Goal: Obtain resource: Obtain resource

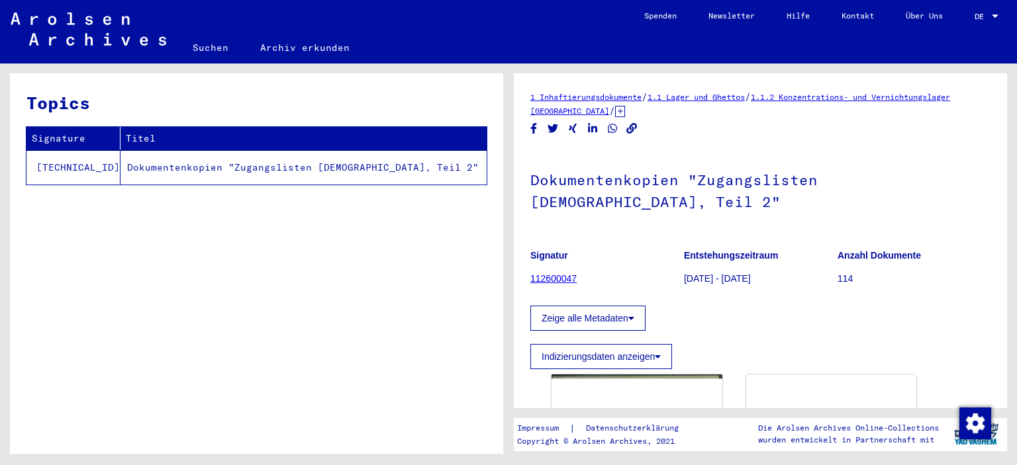
scroll to position [199, 0]
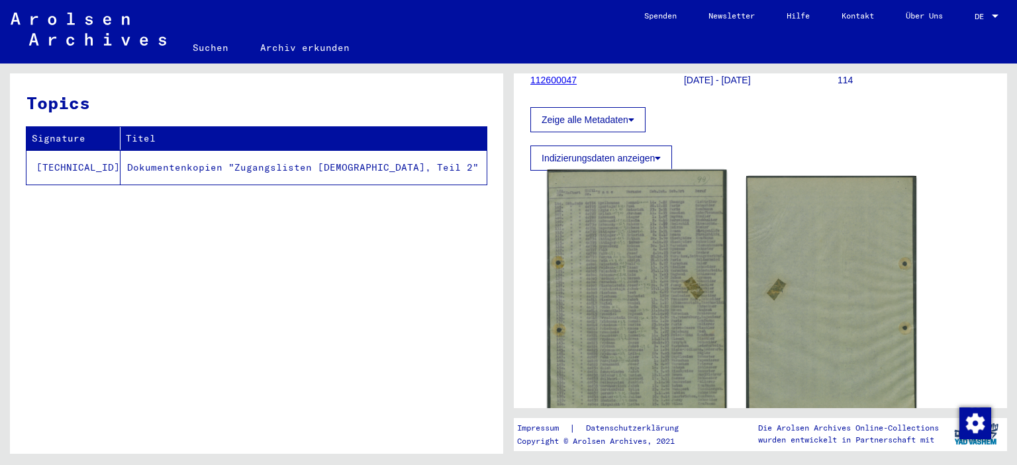
click at [617, 249] on img at bounding box center [636, 297] width 179 height 254
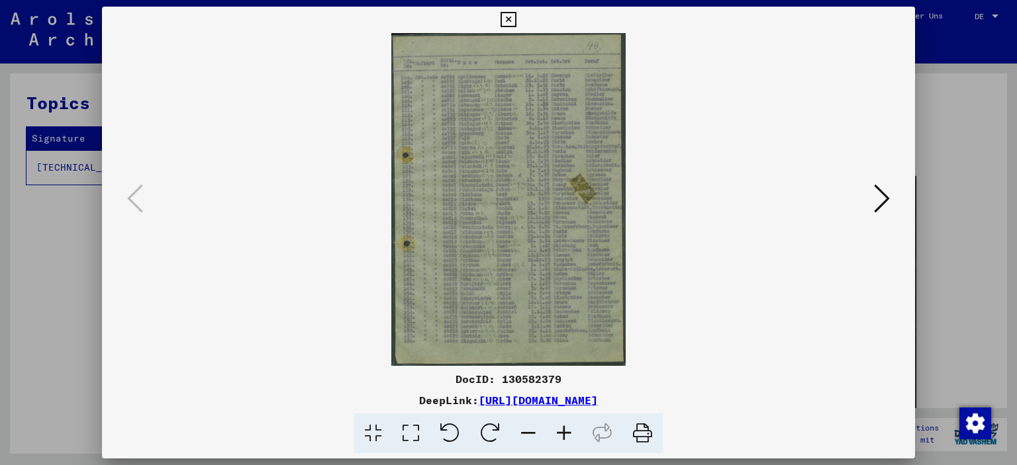
click at [564, 430] on icon at bounding box center [564, 434] width 36 height 40
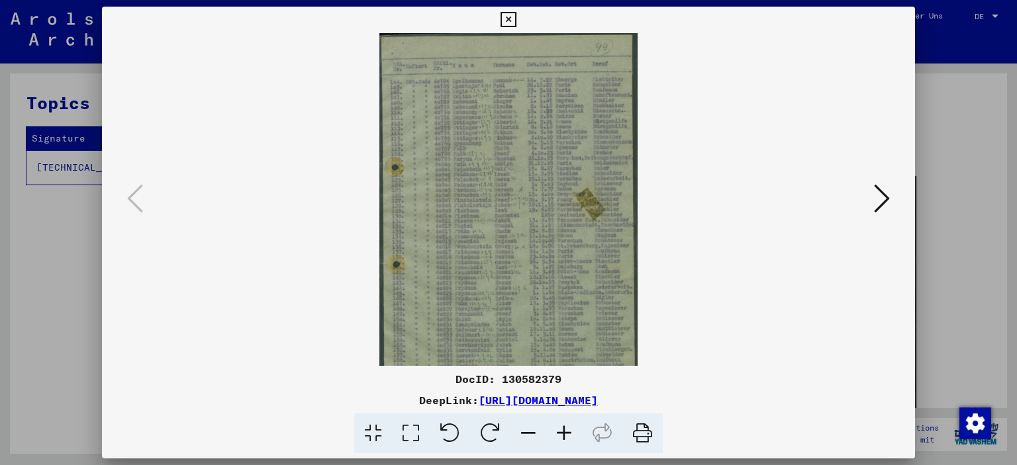
click at [564, 430] on icon at bounding box center [564, 434] width 36 height 40
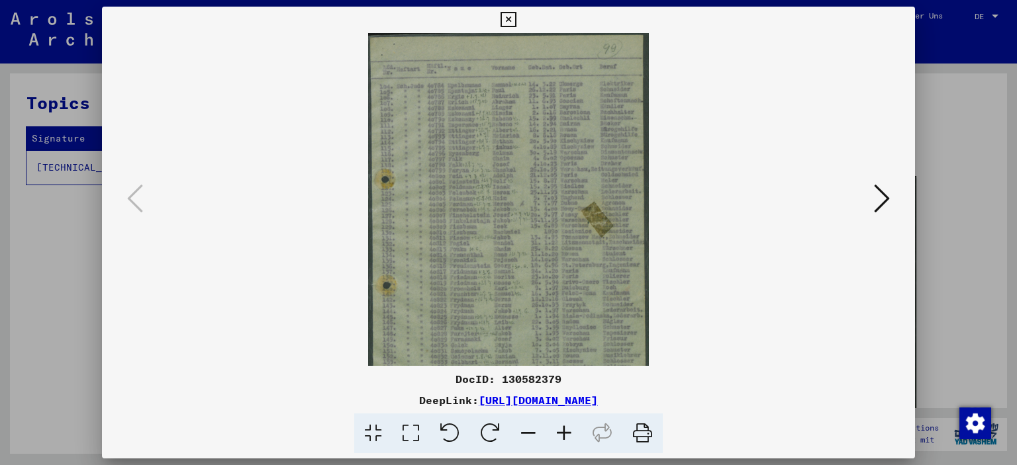
click at [564, 430] on icon at bounding box center [564, 434] width 36 height 40
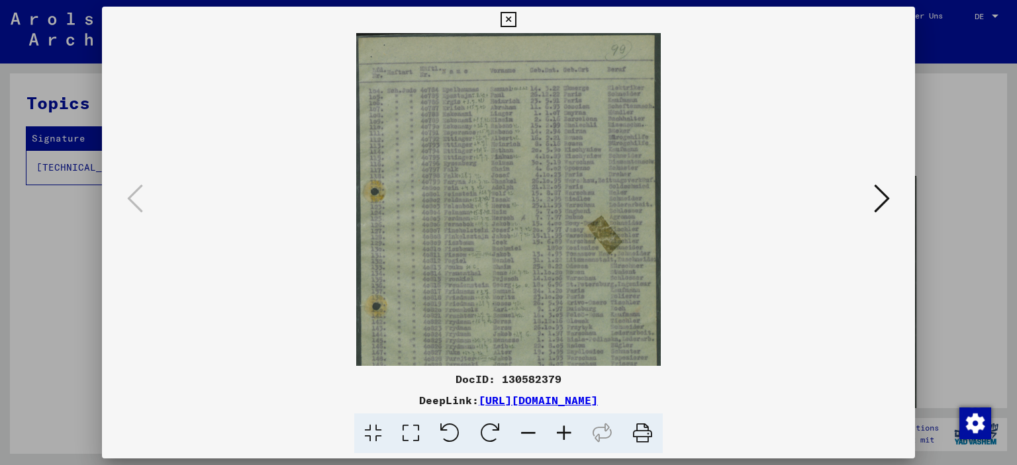
click at [564, 429] on icon at bounding box center [564, 434] width 36 height 40
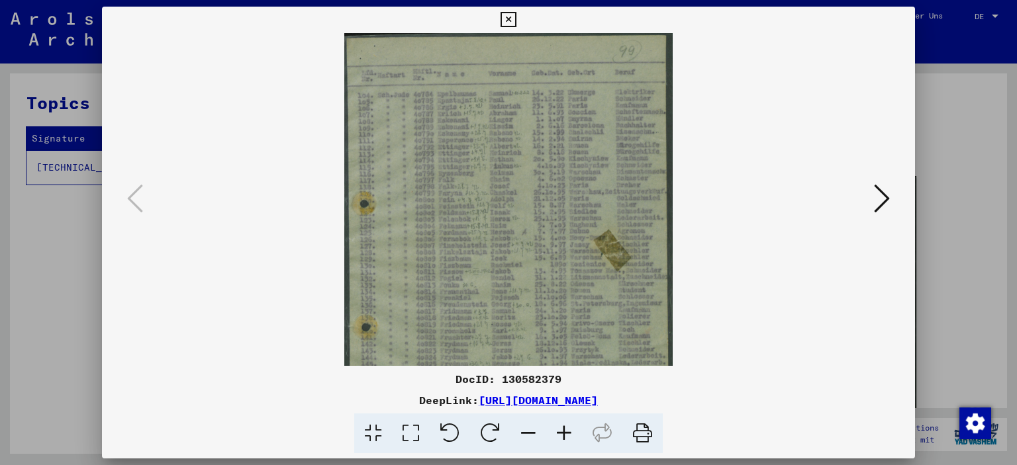
click at [564, 429] on icon at bounding box center [564, 434] width 36 height 40
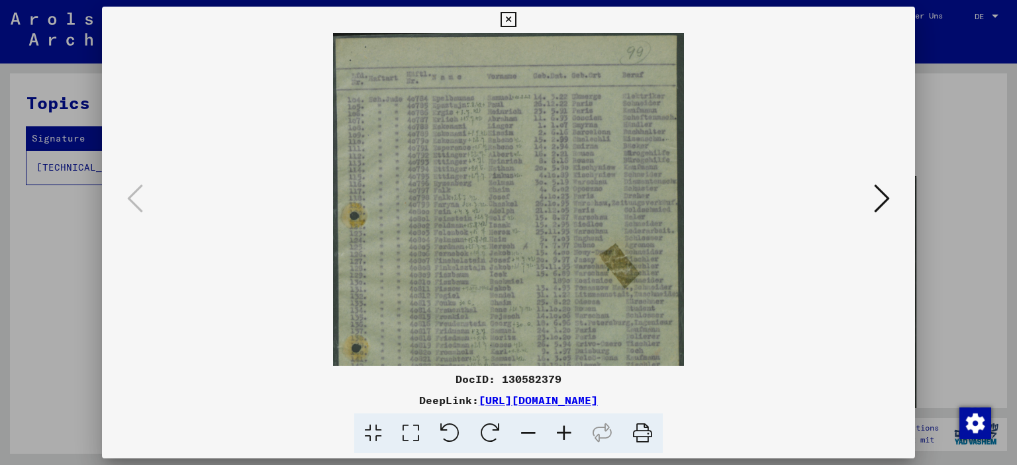
click at [564, 429] on icon at bounding box center [564, 434] width 36 height 40
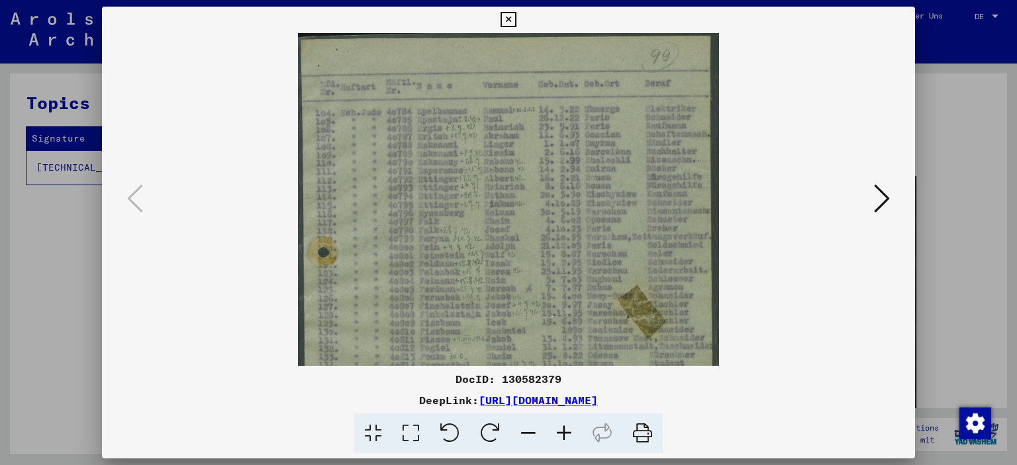
click at [562, 432] on icon at bounding box center [564, 434] width 36 height 40
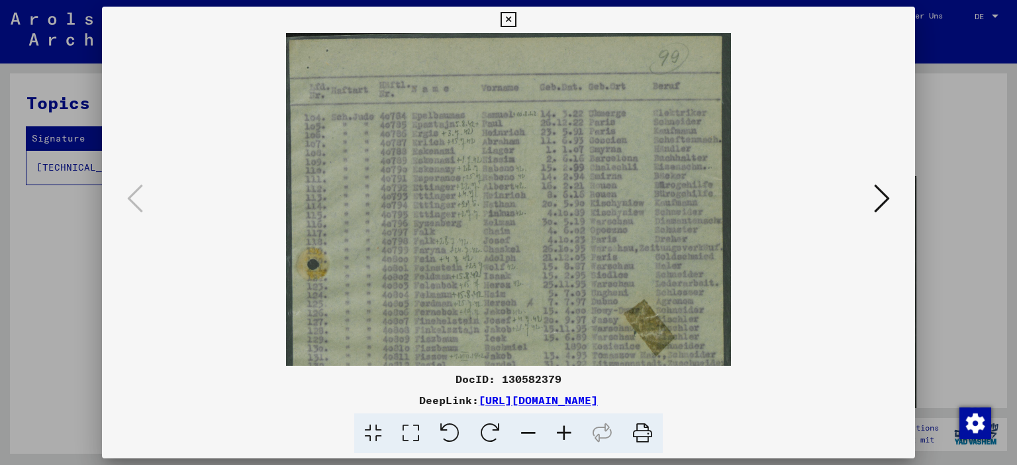
click at [562, 432] on icon at bounding box center [564, 434] width 36 height 40
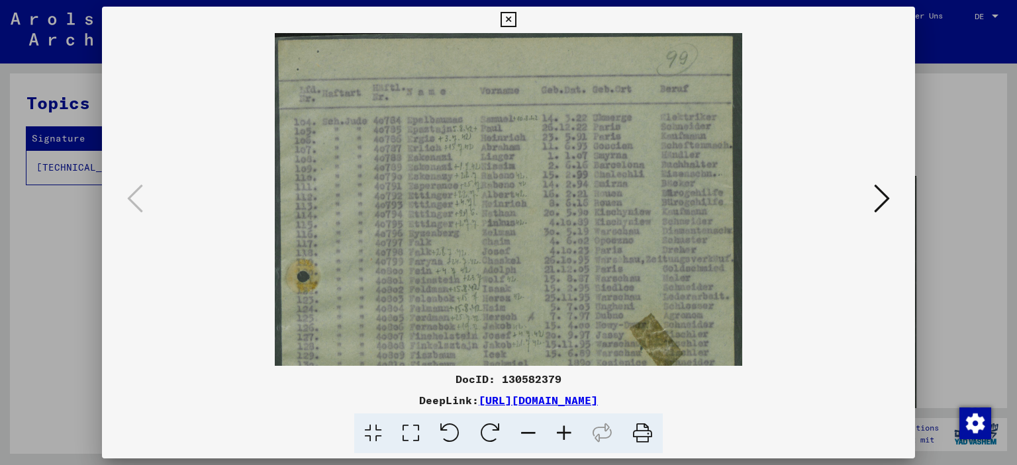
click at [562, 432] on icon at bounding box center [564, 434] width 36 height 40
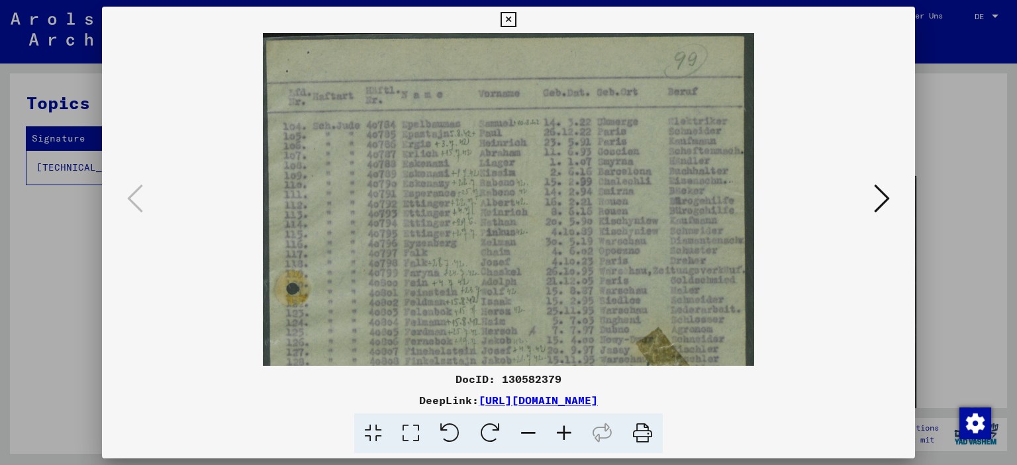
click at [562, 432] on icon at bounding box center [564, 434] width 36 height 40
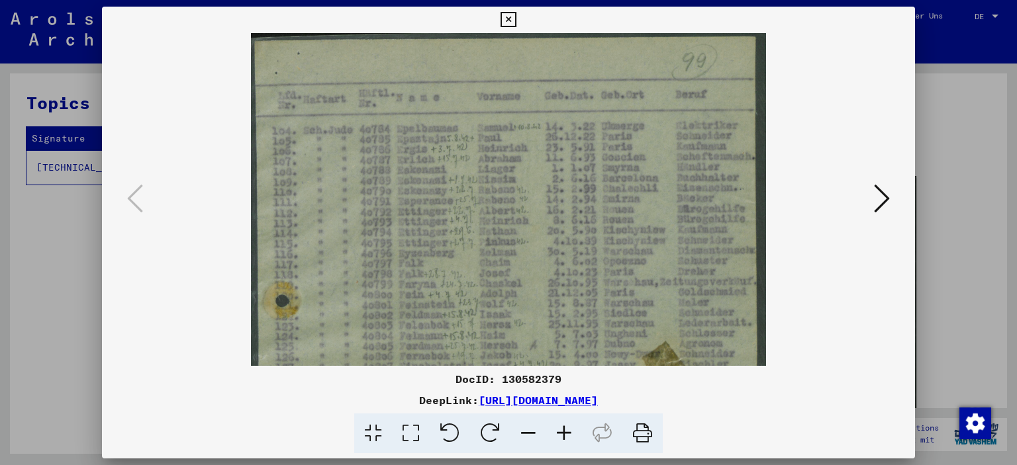
click at [562, 432] on icon at bounding box center [564, 434] width 36 height 40
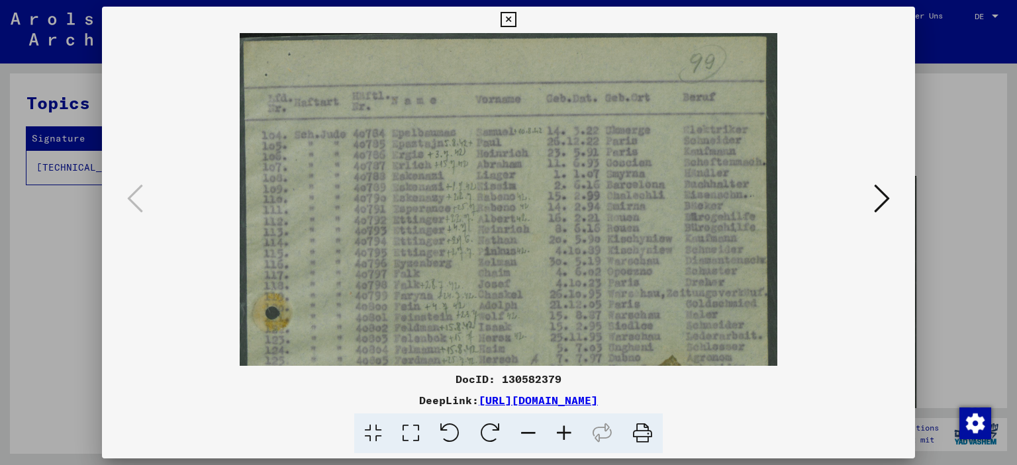
click at [562, 432] on icon at bounding box center [564, 434] width 36 height 40
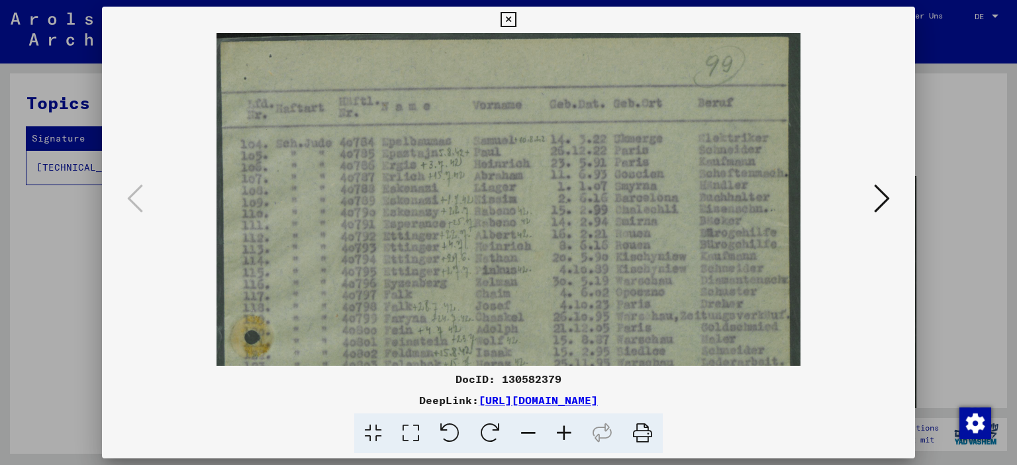
click at [562, 432] on icon at bounding box center [564, 434] width 36 height 40
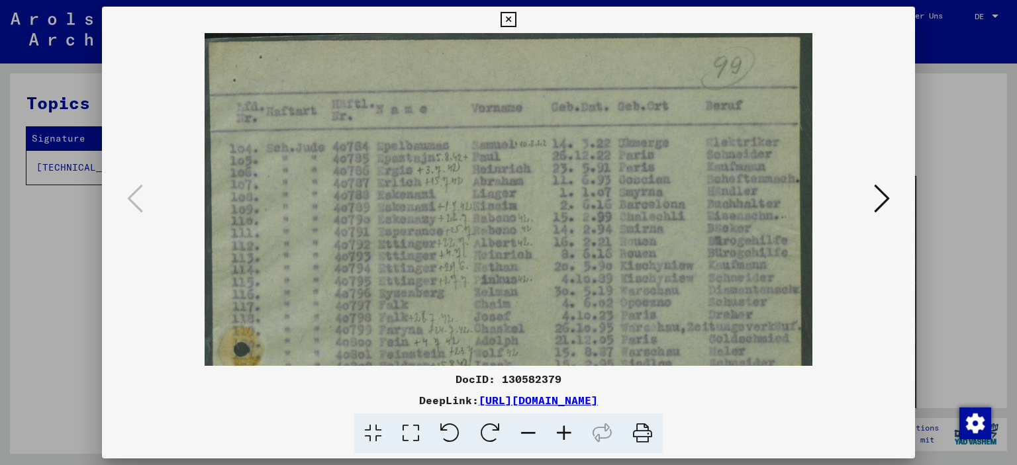
click at [562, 432] on icon at bounding box center [564, 434] width 36 height 40
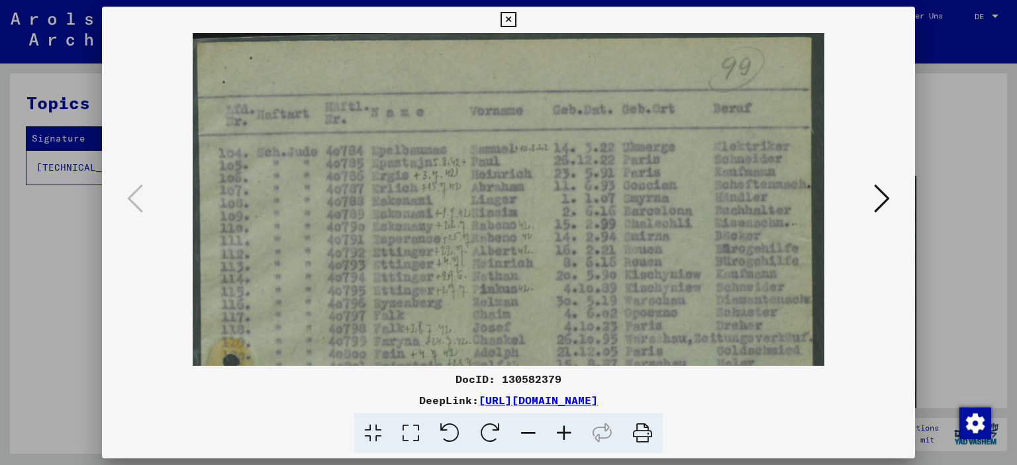
click at [562, 432] on icon at bounding box center [564, 434] width 36 height 40
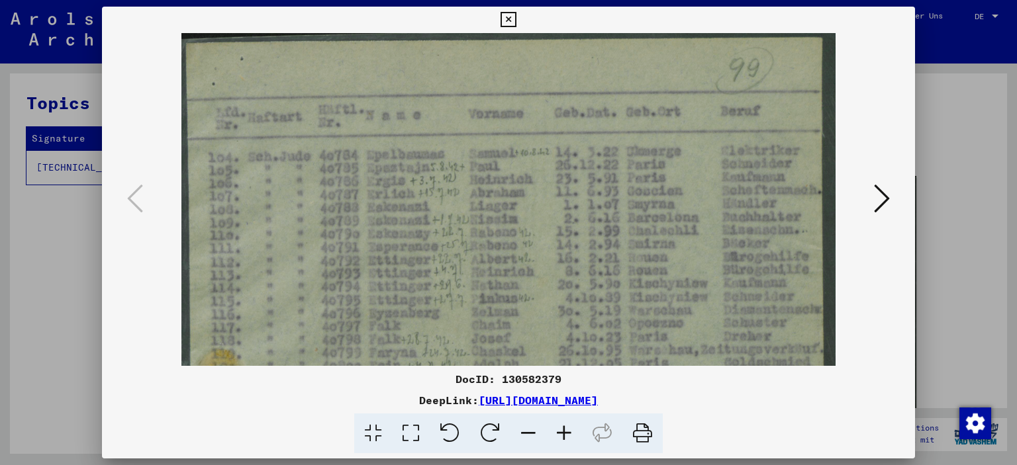
click at [562, 432] on icon at bounding box center [564, 434] width 36 height 40
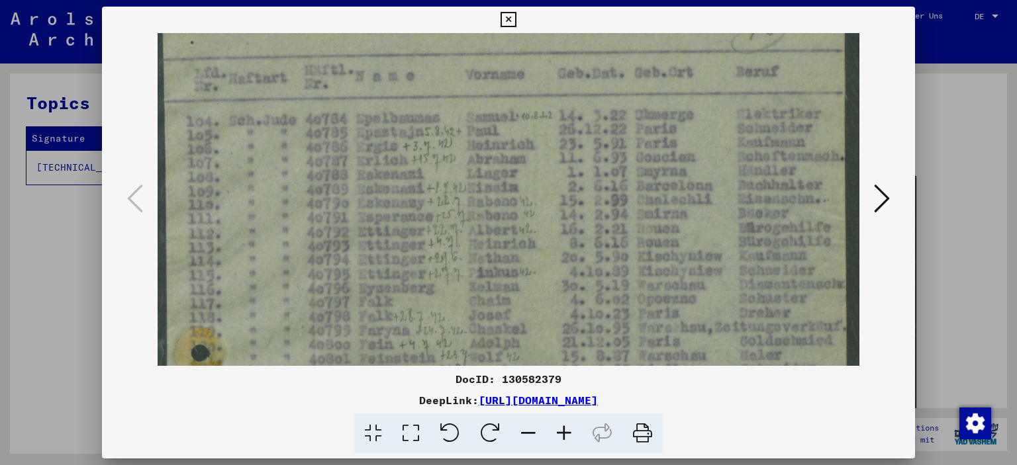
scroll to position [75, 0]
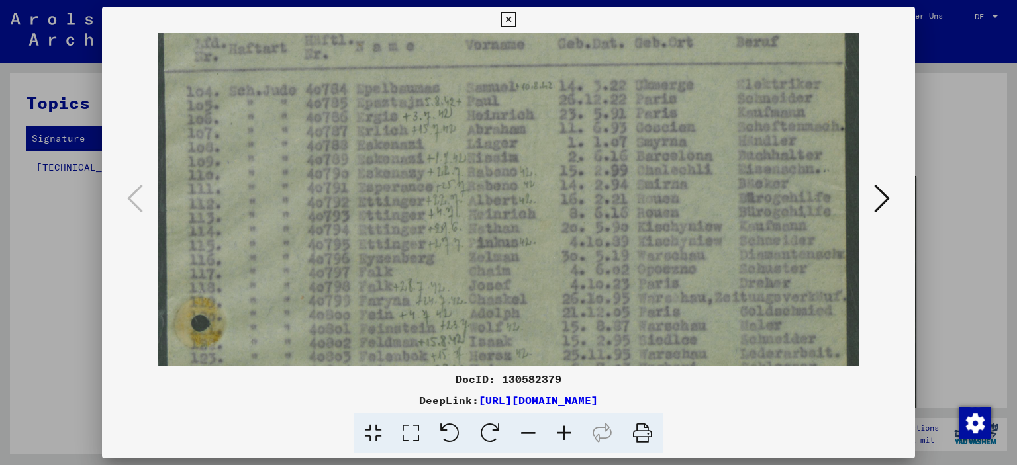
drag, startPoint x: 497, startPoint y: 283, endPoint x: 513, endPoint y: 209, distance: 75.8
click at [513, 209] on img at bounding box center [508, 455] width 701 height 995
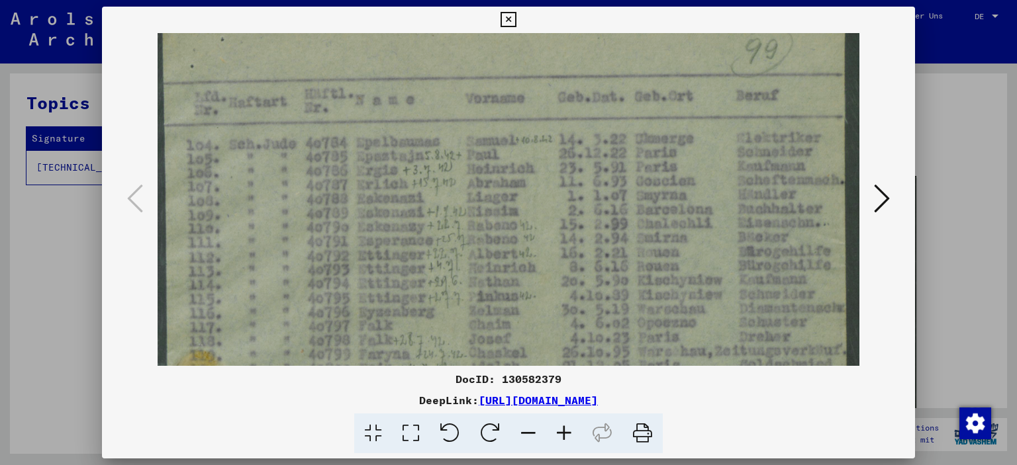
scroll to position [28, 0]
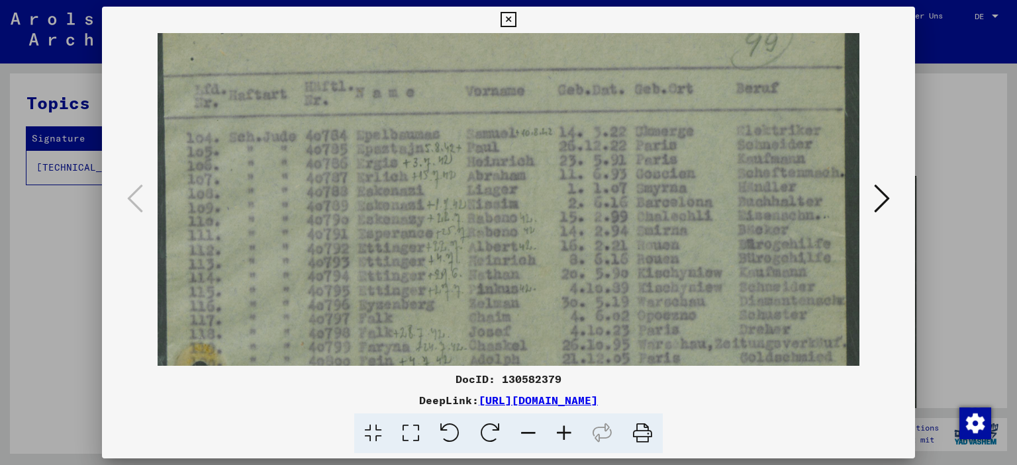
drag, startPoint x: 676, startPoint y: 283, endPoint x: 511, endPoint y: 331, distance: 171.6
click at [479, 402] on link "[URL][DOMAIN_NAME]" at bounding box center [538, 400] width 119 height 13
click at [506, 15] on icon at bounding box center [507, 20] width 15 height 16
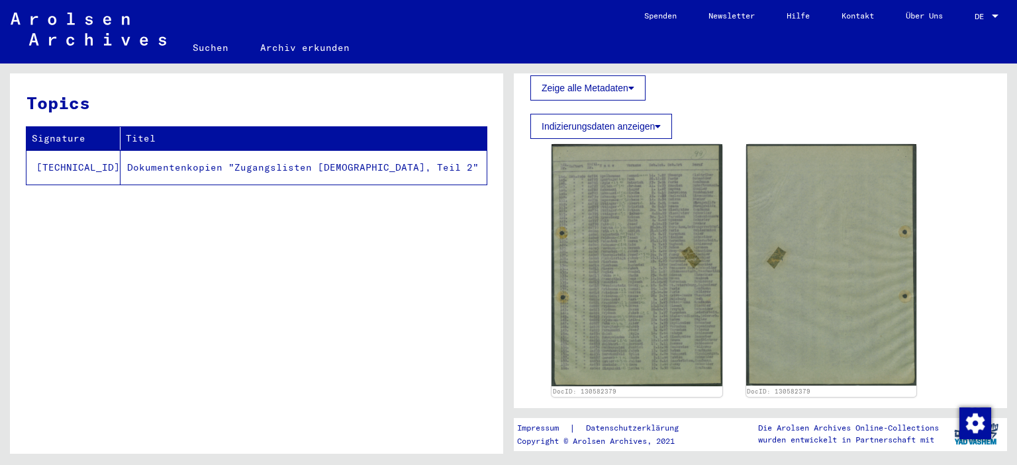
scroll to position [0, 0]
